Goal: Check status: Check status

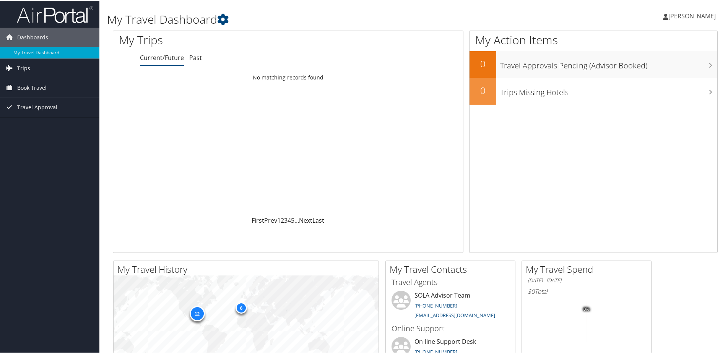
click at [24, 66] on span "Trips" at bounding box center [23, 67] width 13 height 19
click at [53, 83] on link "Current/Future Trips" at bounding box center [49, 82] width 99 height 11
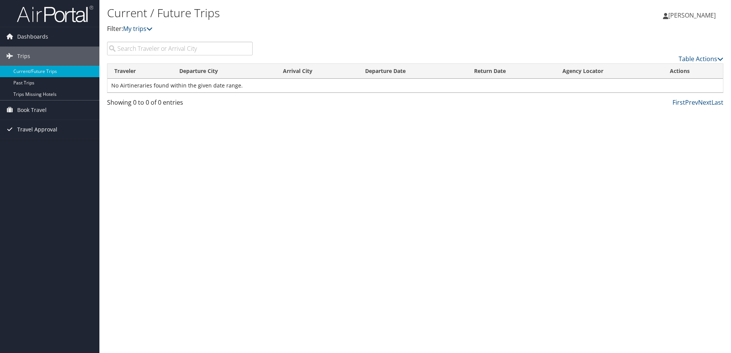
click at [31, 127] on span "Travel Approval" at bounding box center [37, 129] width 40 height 19
click at [52, 155] on link "Approved Trips" at bounding box center [49, 156] width 99 height 11
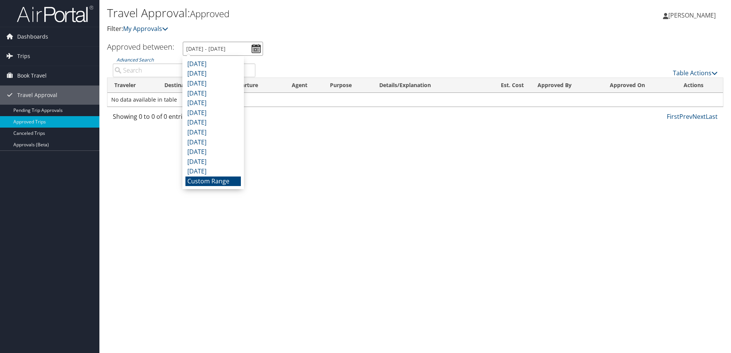
click at [257, 47] on input "8/30/2025 - 9/30/2025" at bounding box center [223, 49] width 80 height 14
click at [214, 136] on li "January 2025" at bounding box center [212, 133] width 55 height 10
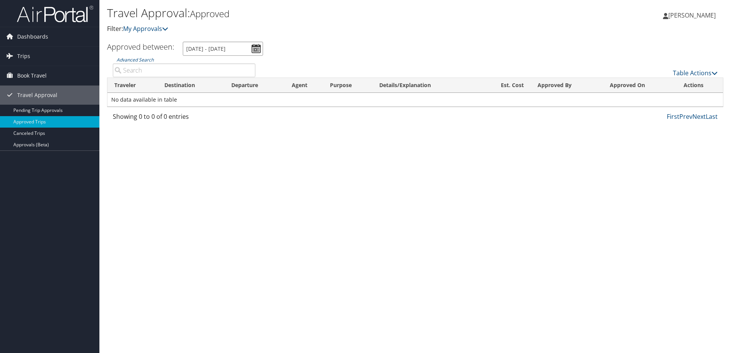
click at [257, 50] on input "1/1/2025 - 1/31/2025" at bounding box center [223, 49] width 80 height 14
click at [225, 47] on input "1/1/2025 - 1/31/2025" at bounding box center [223, 49] width 80 height 14
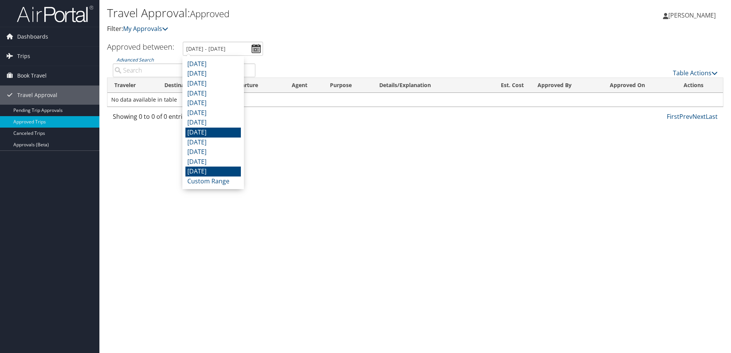
click at [201, 175] on li "September 2024" at bounding box center [212, 172] width 55 height 10
click at [257, 49] on input "9/1/2024 - 9/30/2024" at bounding box center [223, 49] width 80 height 14
click at [228, 183] on li "Custom Range" at bounding box center [212, 182] width 55 height 10
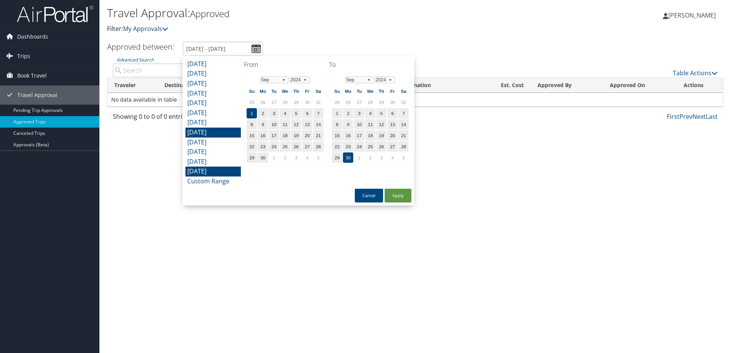
click at [203, 131] on li "January 2025" at bounding box center [212, 133] width 55 height 10
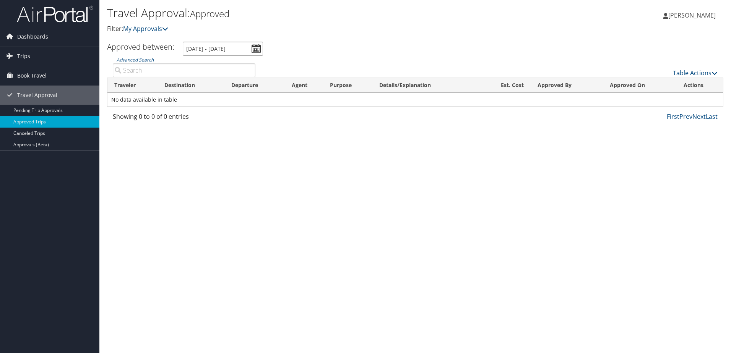
click at [237, 48] on input "1/1/2025 - 1/31/2025" at bounding box center [223, 49] width 80 height 14
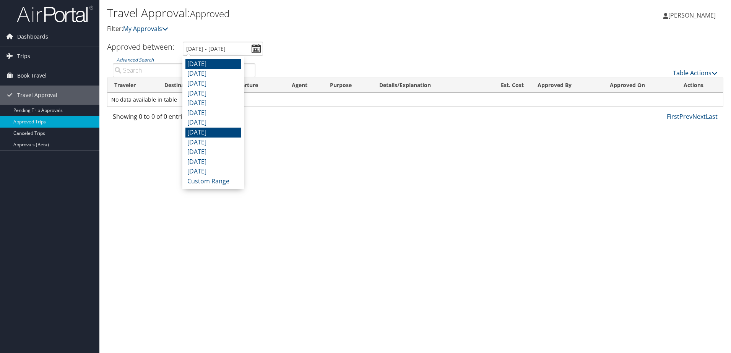
click at [213, 62] on li "August 2025" at bounding box center [212, 64] width 55 height 10
click at [224, 49] on input "8/1/2025 - 8/31/2025" at bounding box center [223, 49] width 80 height 14
click at [208, 73] on li "July 2025" at bounding box center [212, 74] width 55 height 10
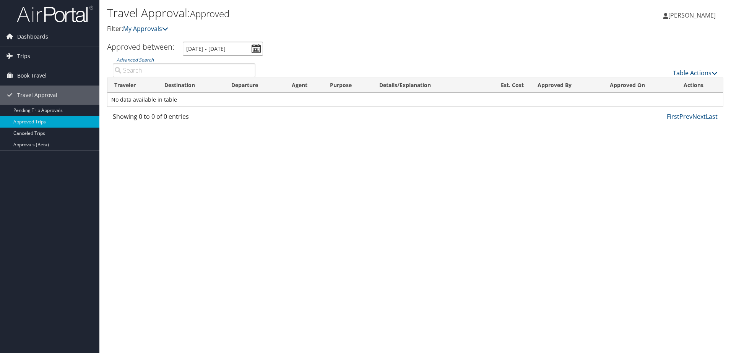
click at [227, 48] on input "7/1/2025 - 7/31/2025" at bounding box center [223, 49] width 80 height 14
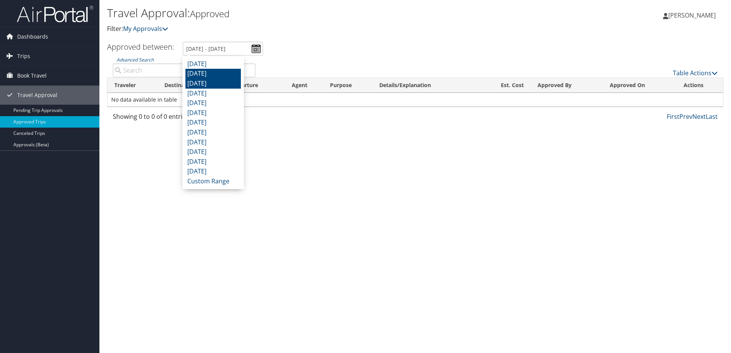
click at [210, 86] on li "June 2025" at bounding box center [212, 84] width 55 height 10
click at [226, 51] on input "6/1/2025 - 6/30/2025" at bounding box center [223, 49] width 80 height 14
click at [212, 93] on li "May 2025" at bounding box center [212, 94] width 55 height 10
type input "5/1/2025 - 5/31/2025"
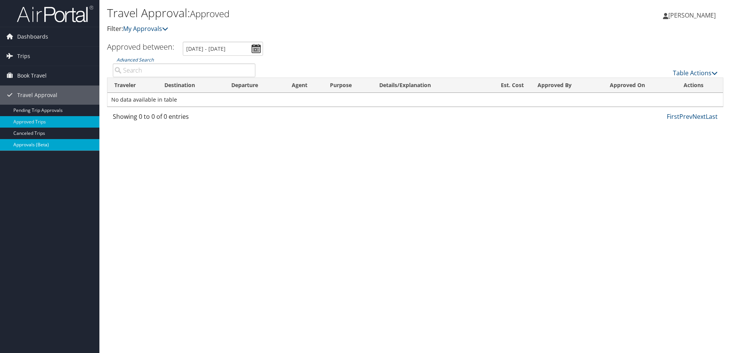
click at [31, 145] on link "Approvals (Beta)" at bounding box center [49, 144] width 99 height 11
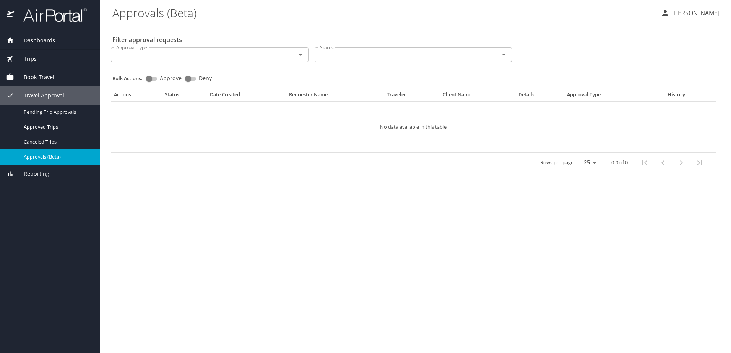
click at [35, 59] on span "Trips" at bounding box center [25, 59] width 23 height 8
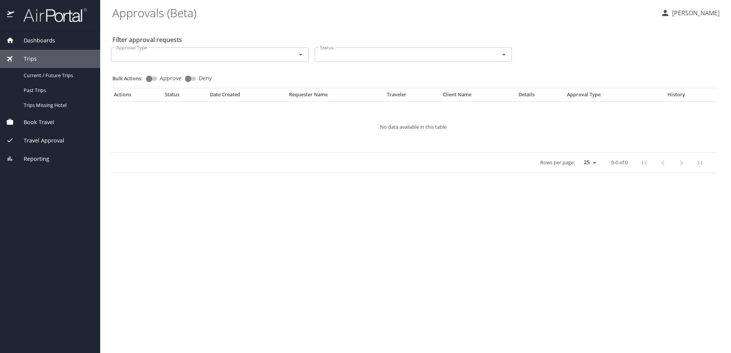
click at [47, 39] on span "Dashboards" at bounding box center [34, 40] width 41 height 8
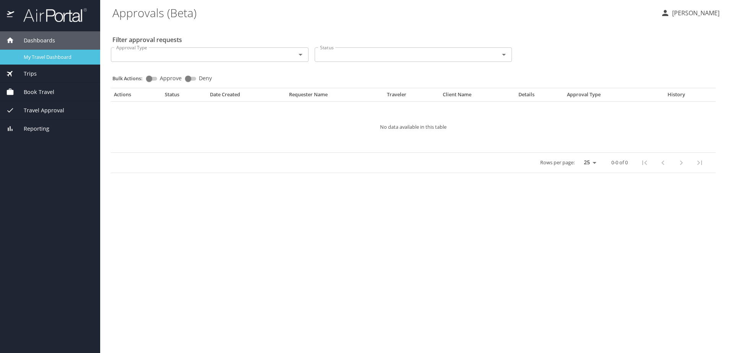
click at [54, 57] on span "My Travel Dashboard" at bounding box center [57, 57] width 67 height 7
